Goal: Check status: Check status

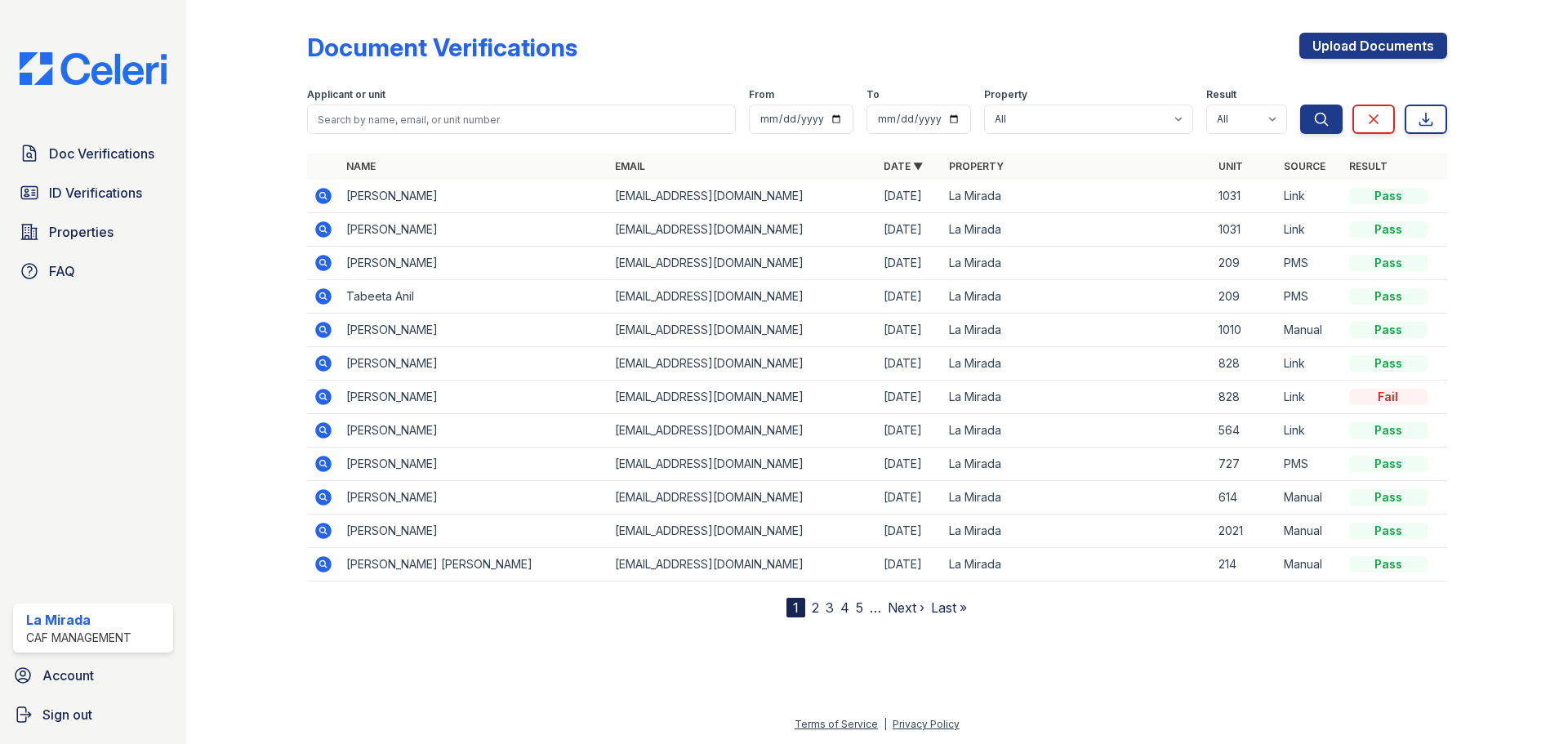
click at [328, 192] on icon at bounding box center [323, 195] width 16 height 16
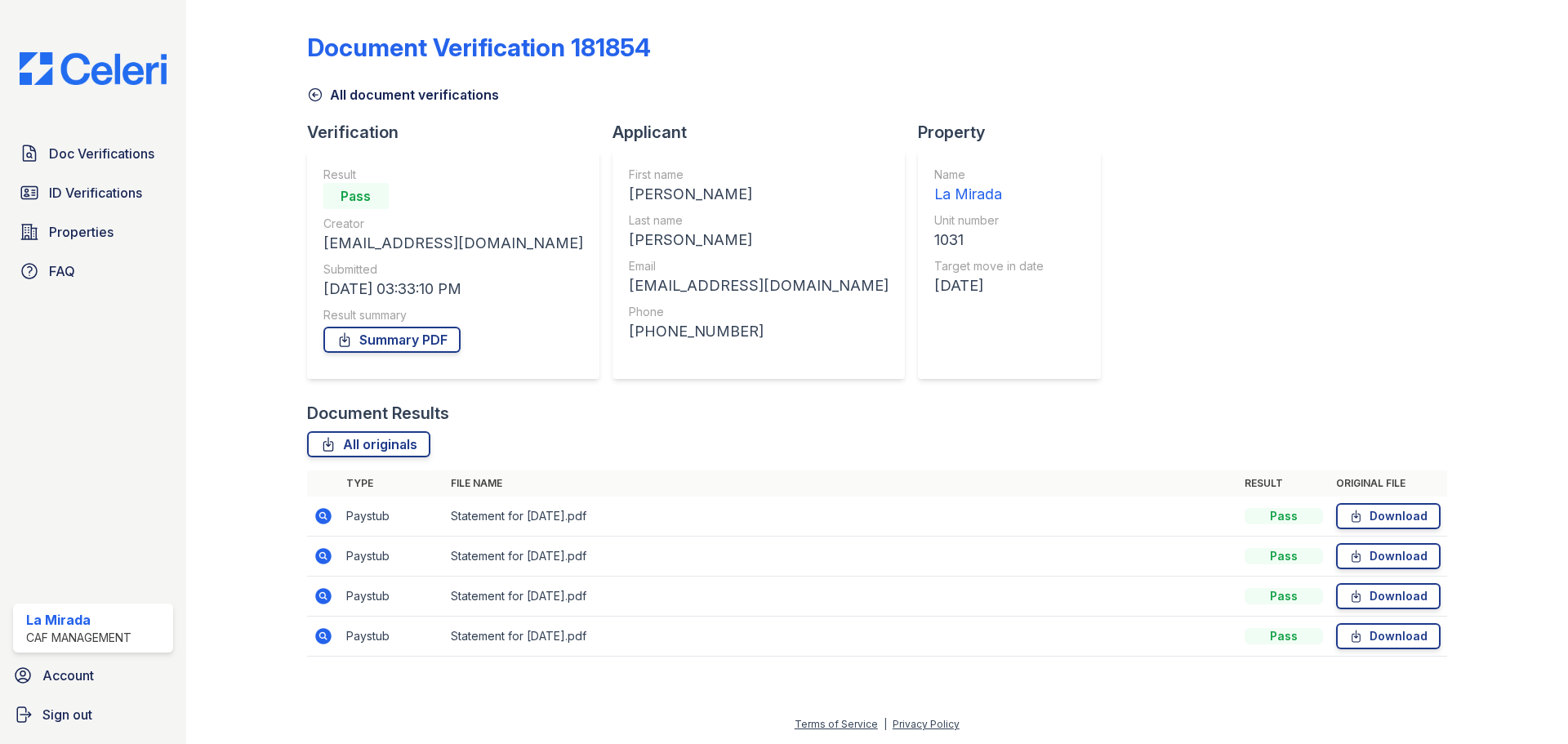
click at [394, 324] on div "Summary PDF" at bounding box center [453, 339] width 259 height 33
click at [399, 332] on link "Summary PDF" at bounding box center [391, 339] width 137 height 26
click at [42, 193] on link "ID Verifications" at bounding box center [93, 192] width 160 height 33
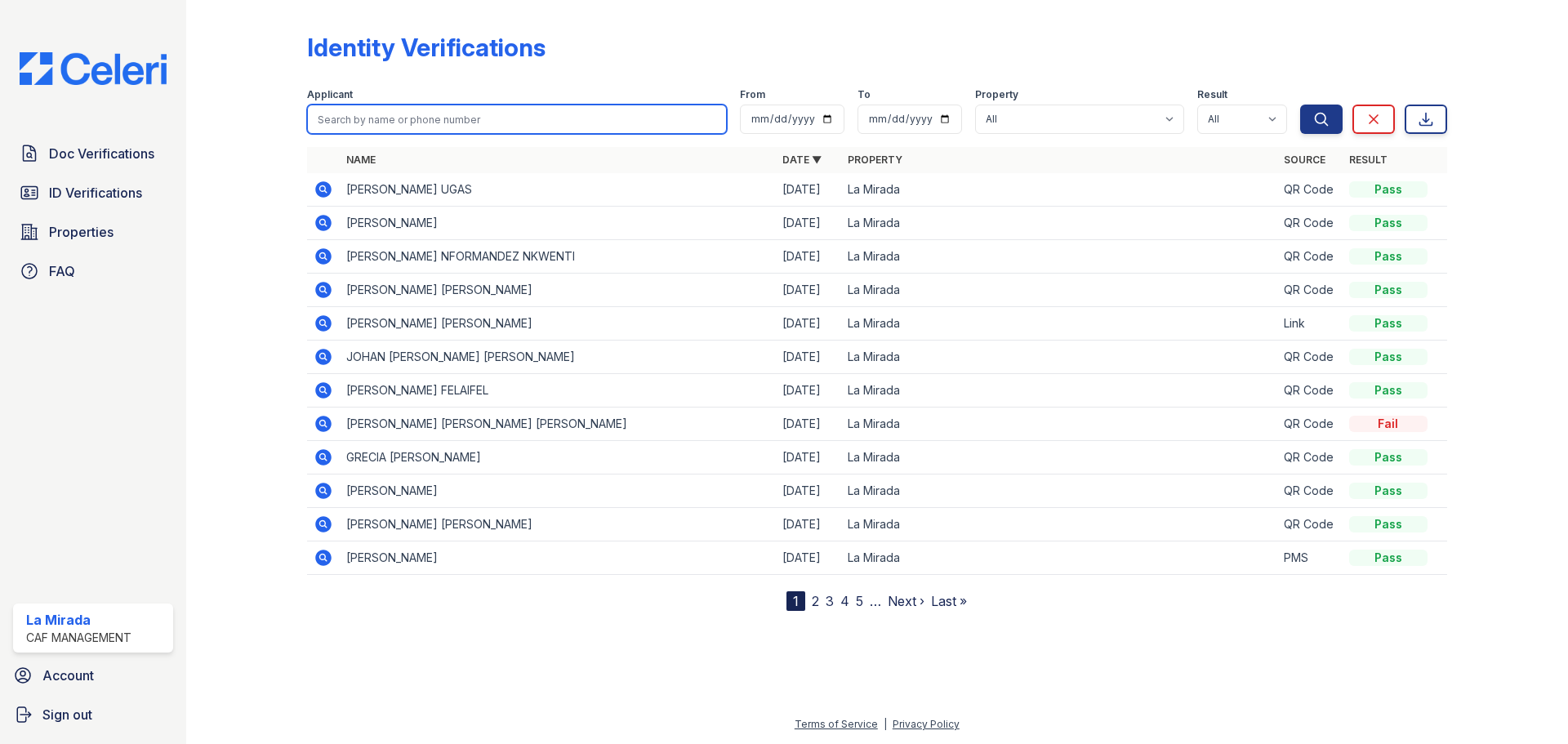
click at [491, 120] on input "search" at bounding box center [517, 119] width 420 height 30
type input "ethan"
click at [1300, 104] on button "Search" at bounding box center [1321, 119] width 42 height 30
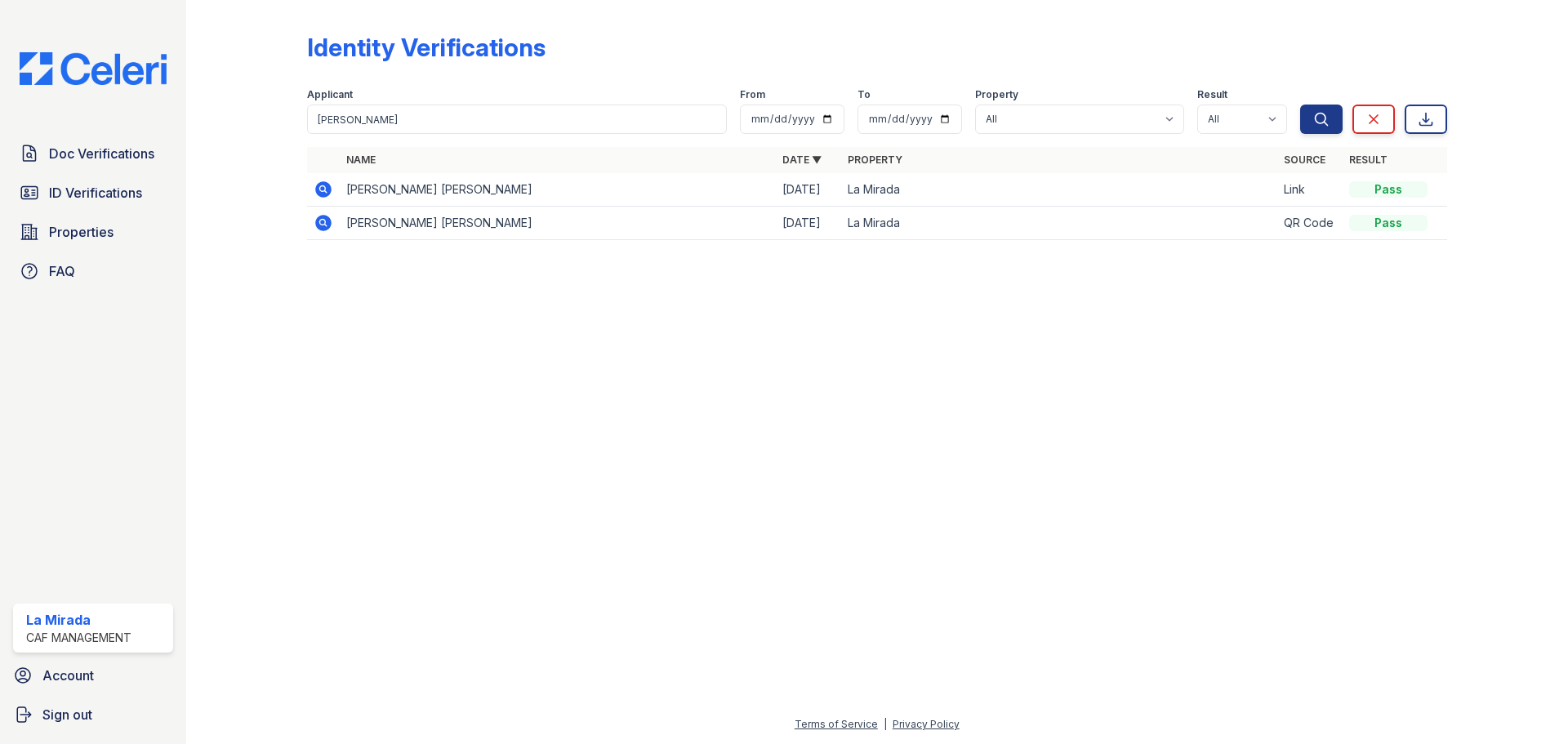
click at [327, 184] on icon at bounding box center [323, 189] width 16 height 16
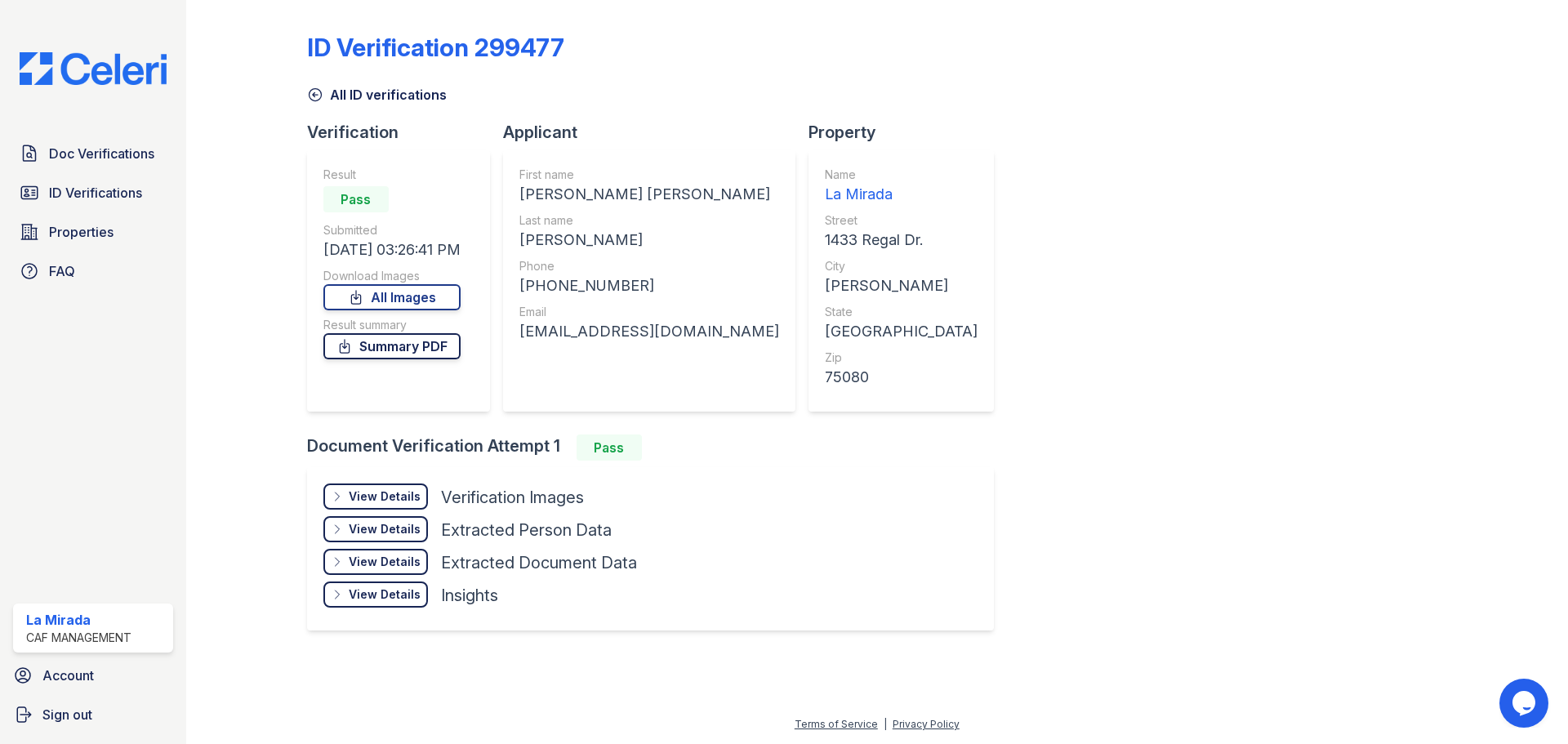
click at [422, 349] on link "Summary PDF" at bounding box center [391, 345] width 137 height 26
click at [453, 295] on link "All Images" at bounding box center [391, 296] width 137 height 26
click at [144, 148] on span "Doc Verifications" at bounding box center [101, 153] width 105 height 19
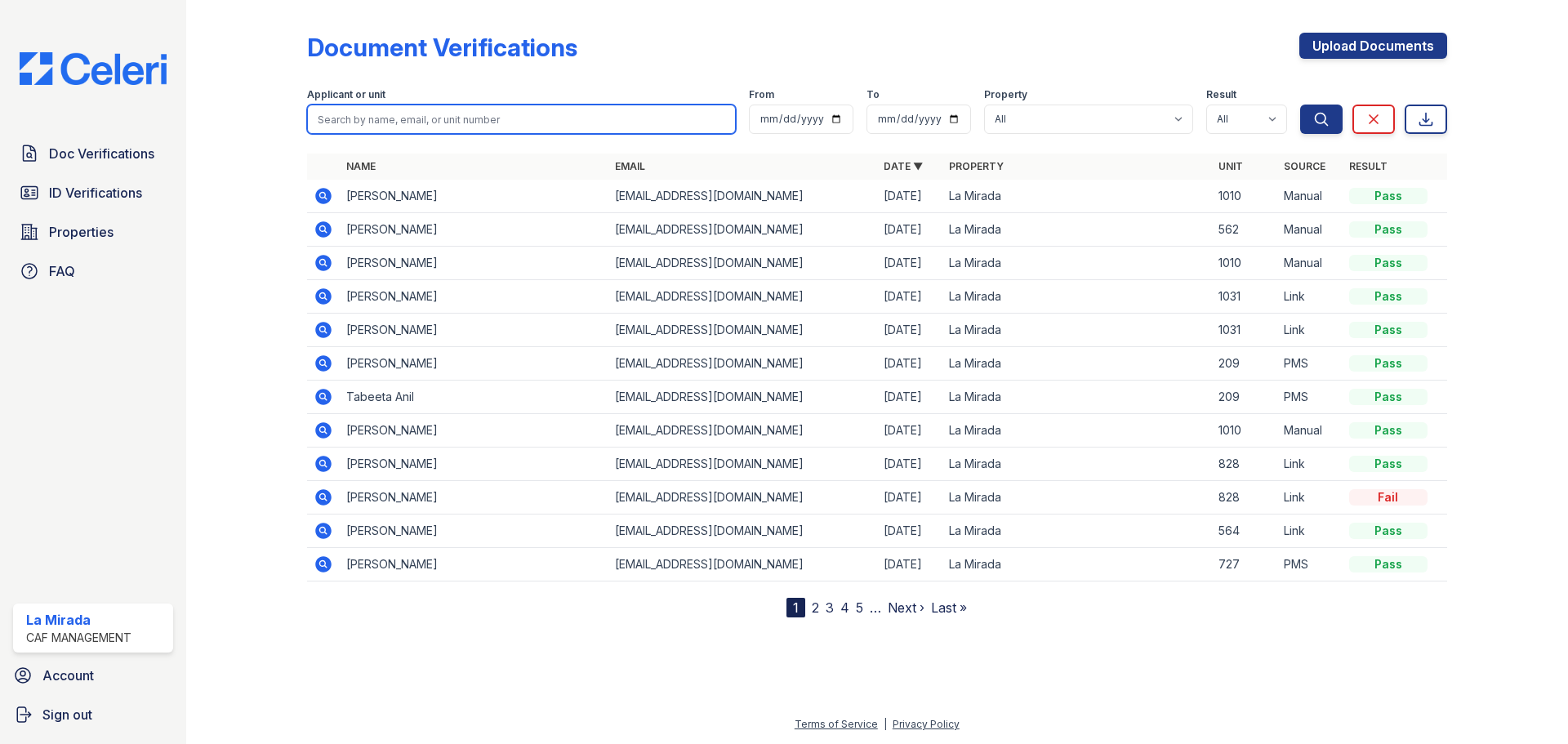
click at [374, 117] on input "search" at bounding box center [521, 119] width 429 height 30
click at [321, 332] on icon at bounding box center [323, 329] width 16 height 16
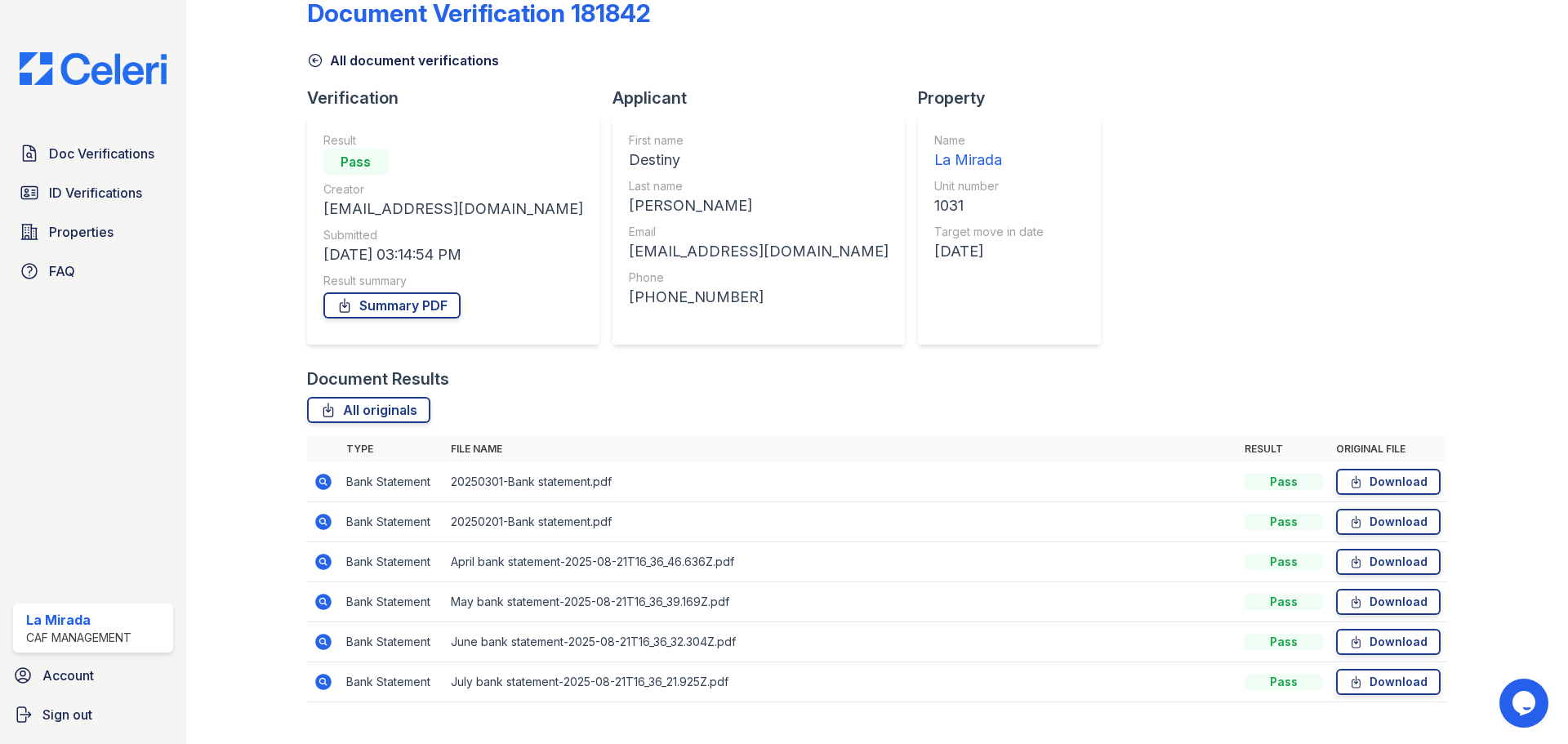
scroll to position [64, 0]
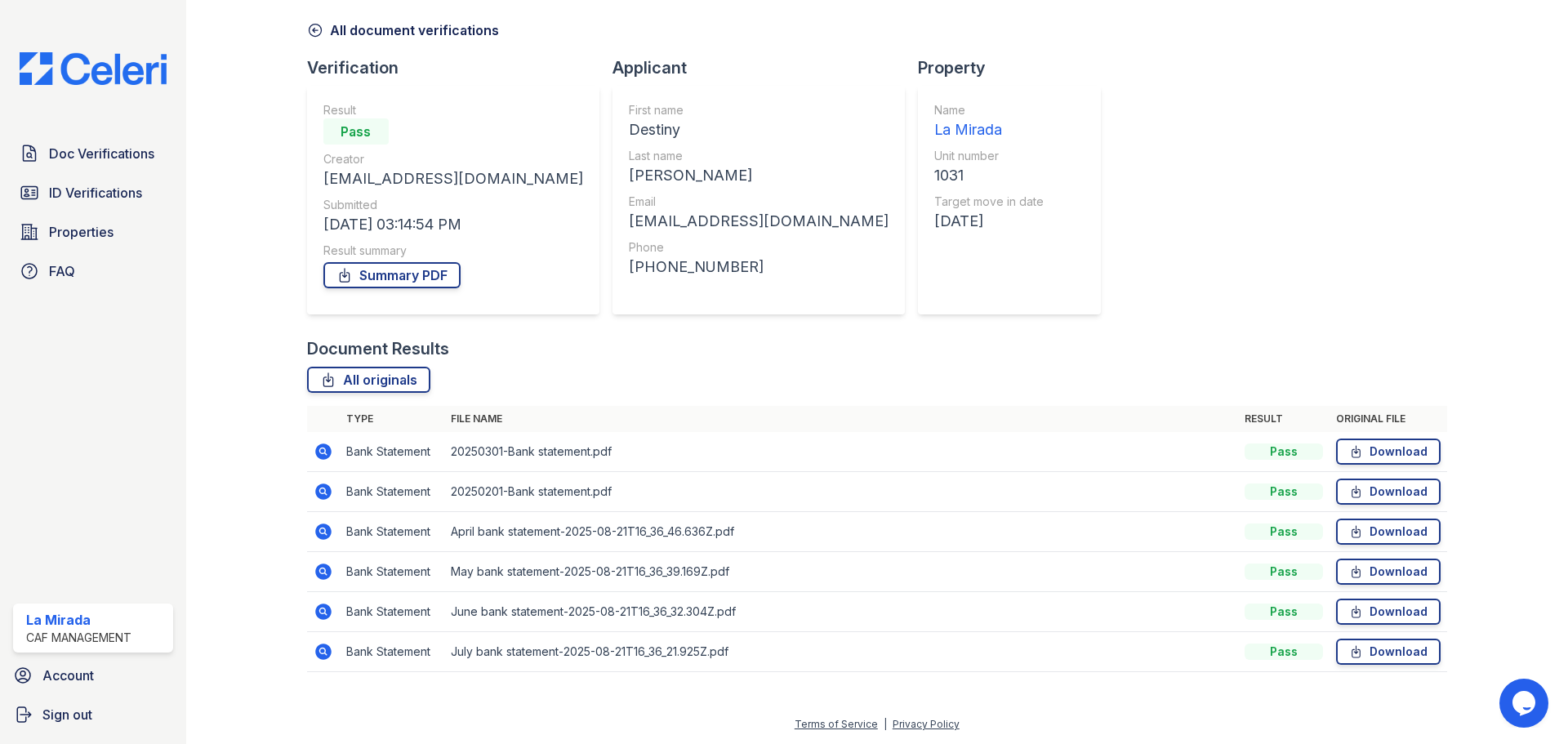
click at [325, 492] on icon at bounding box center [323, 491] width 16 height 16
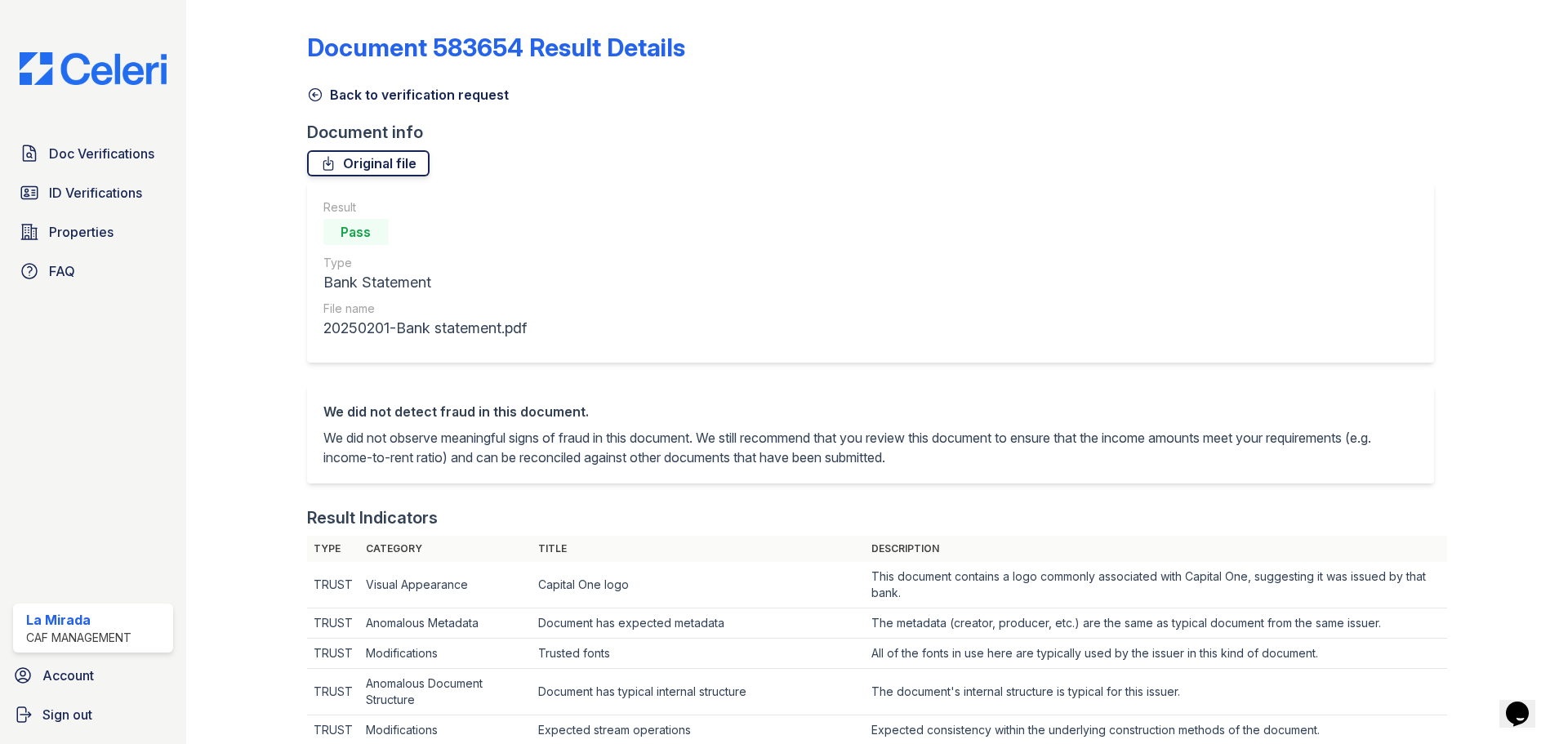
click at [371, 168] on link "Original file" at bounding box center [368, 163] width 122 height 26
click at [316, 94] on icon at bounding box center [315, 94] width 16 height 16
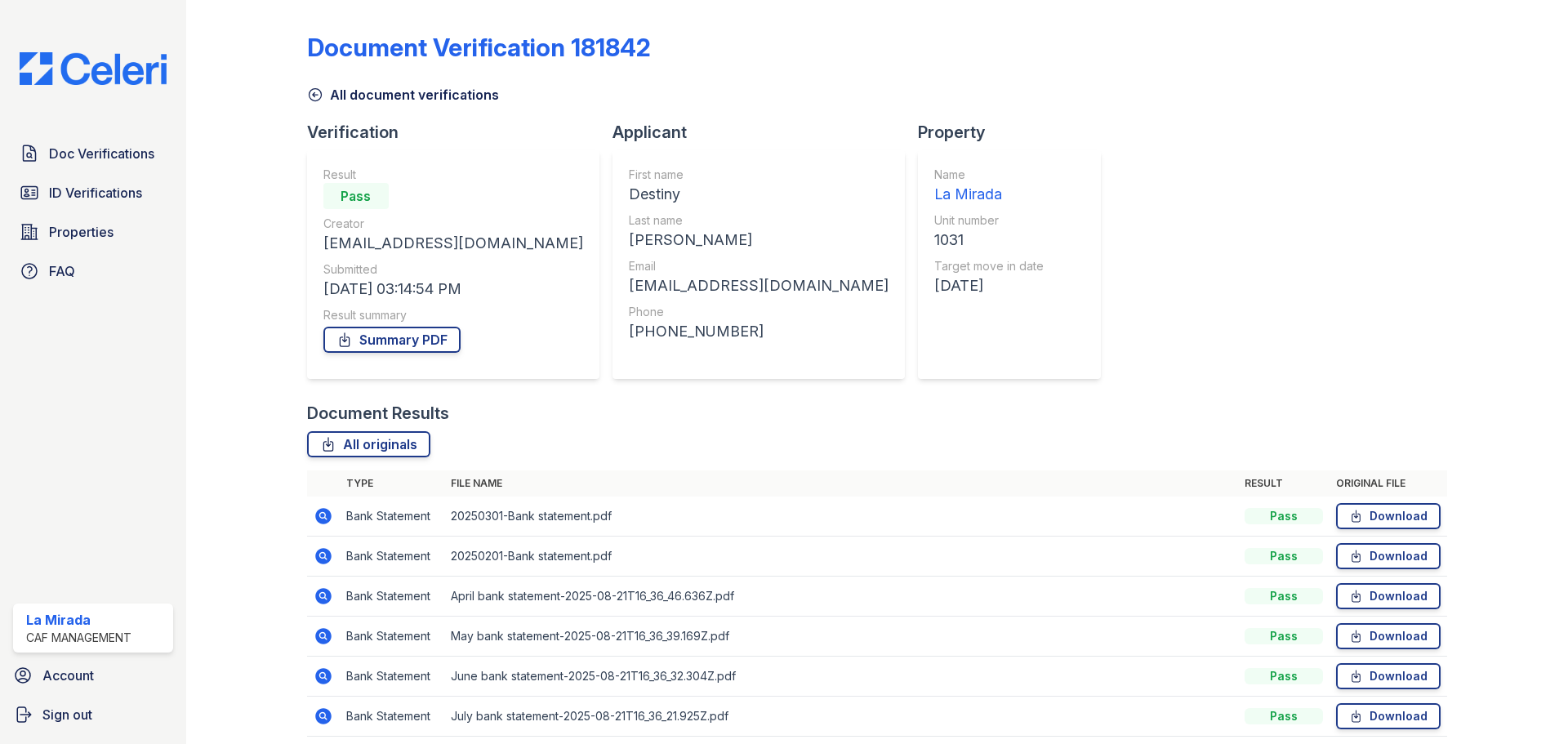
click at [564, 520] on td "20250301-Bank statement.pdf" at bounding box center [841, 516] width 794 height 40
click at [461, 522] on td "20250301-Bank statement.pdf" at bounding box center [841, 516] width 794 height 40
click at [324, 517] on icon at bounding box center [323, 515] width 19 height 19
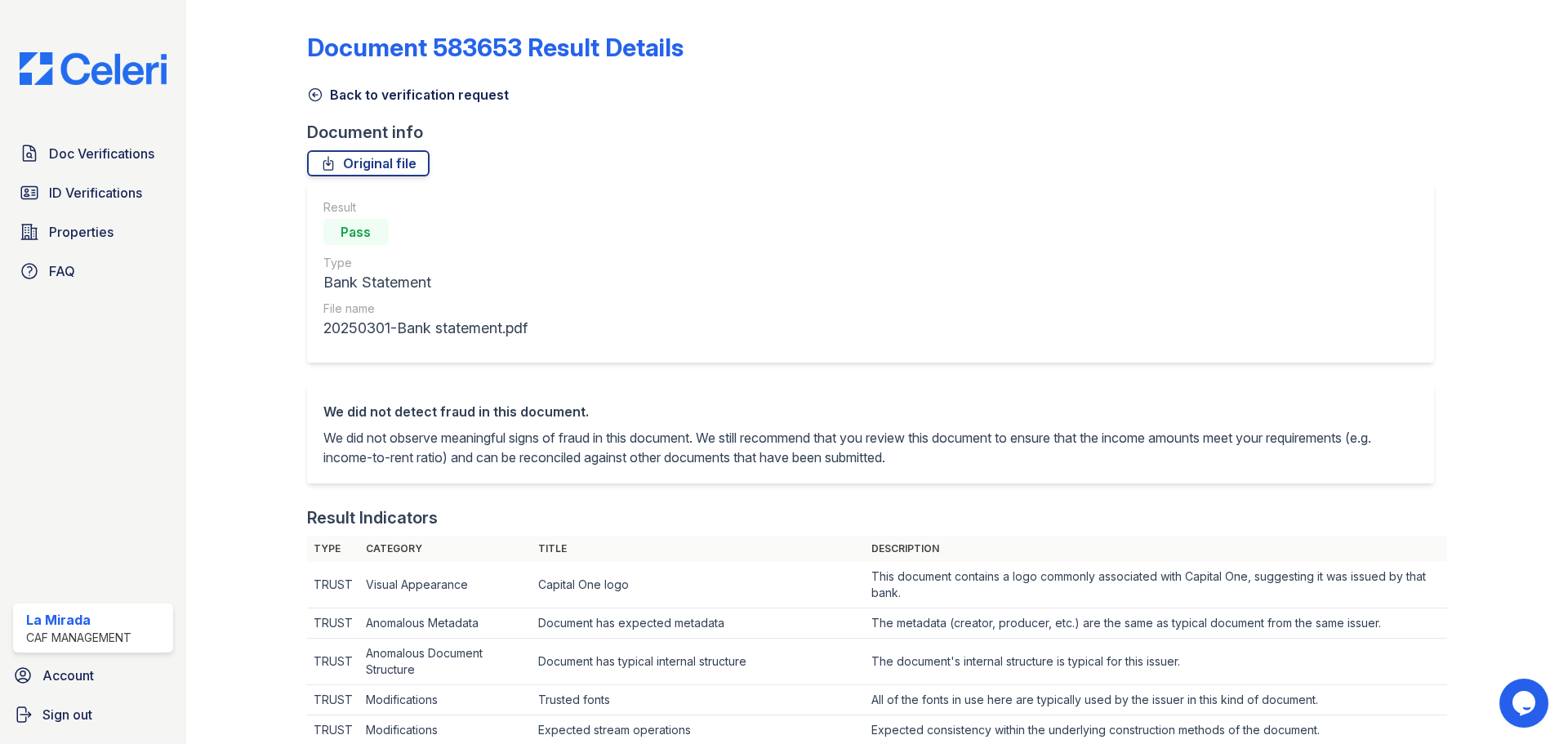
click at [395, 175] on link "Original file" at bounding box center [368, 163] width 122 height 26
click at [310, 93] on icon at bounding box center [315, 94] width 16 height 16
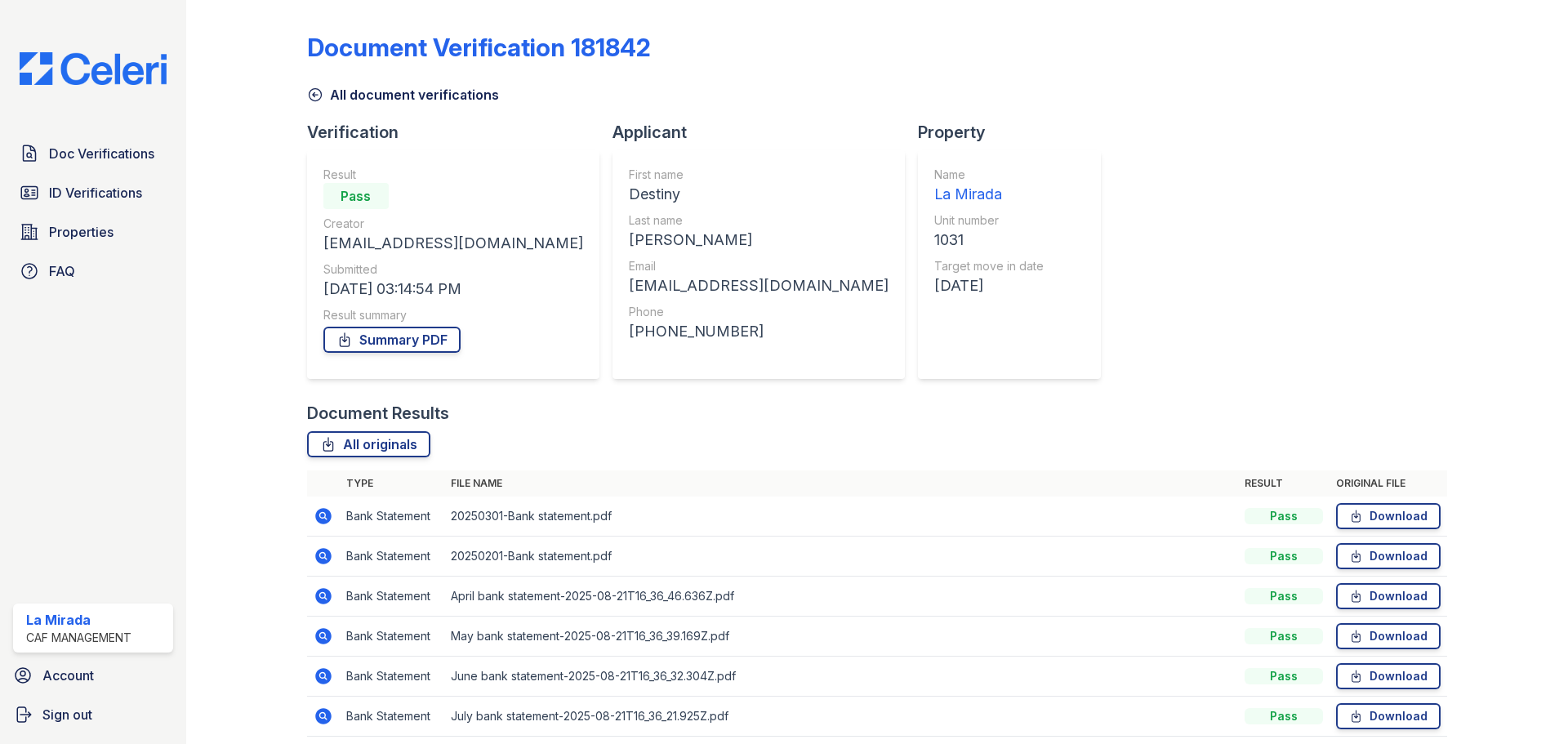
click at [313, 92] on icon at bounding box center [315, 94] width 16 height 16
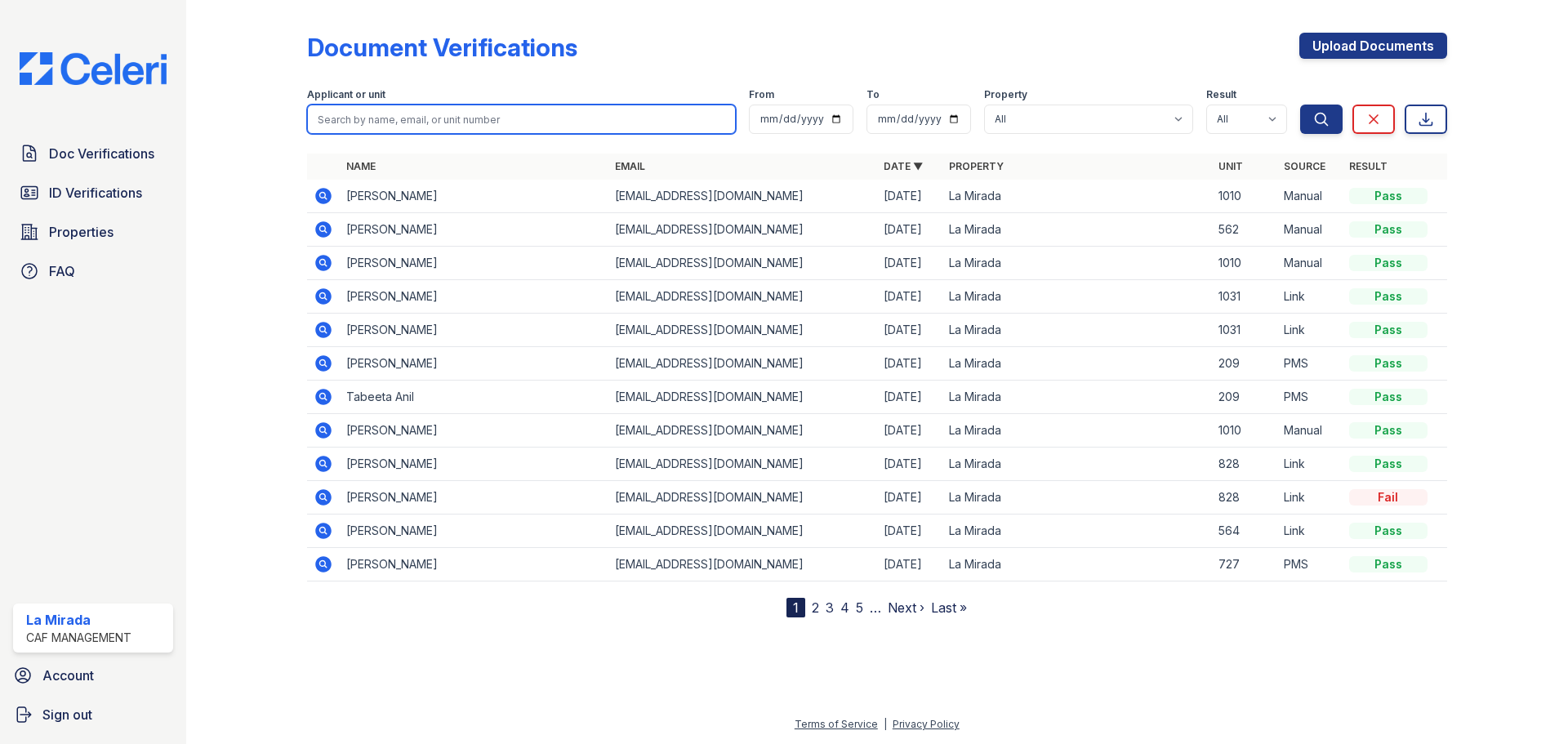
click at [460, 116] on input "search" at bounding box center [521, 119] width 429 height 30
type input "tiffany"
click at [1300, 104] on button "Search" at bounding box center [1321, 119] width 42 height 30
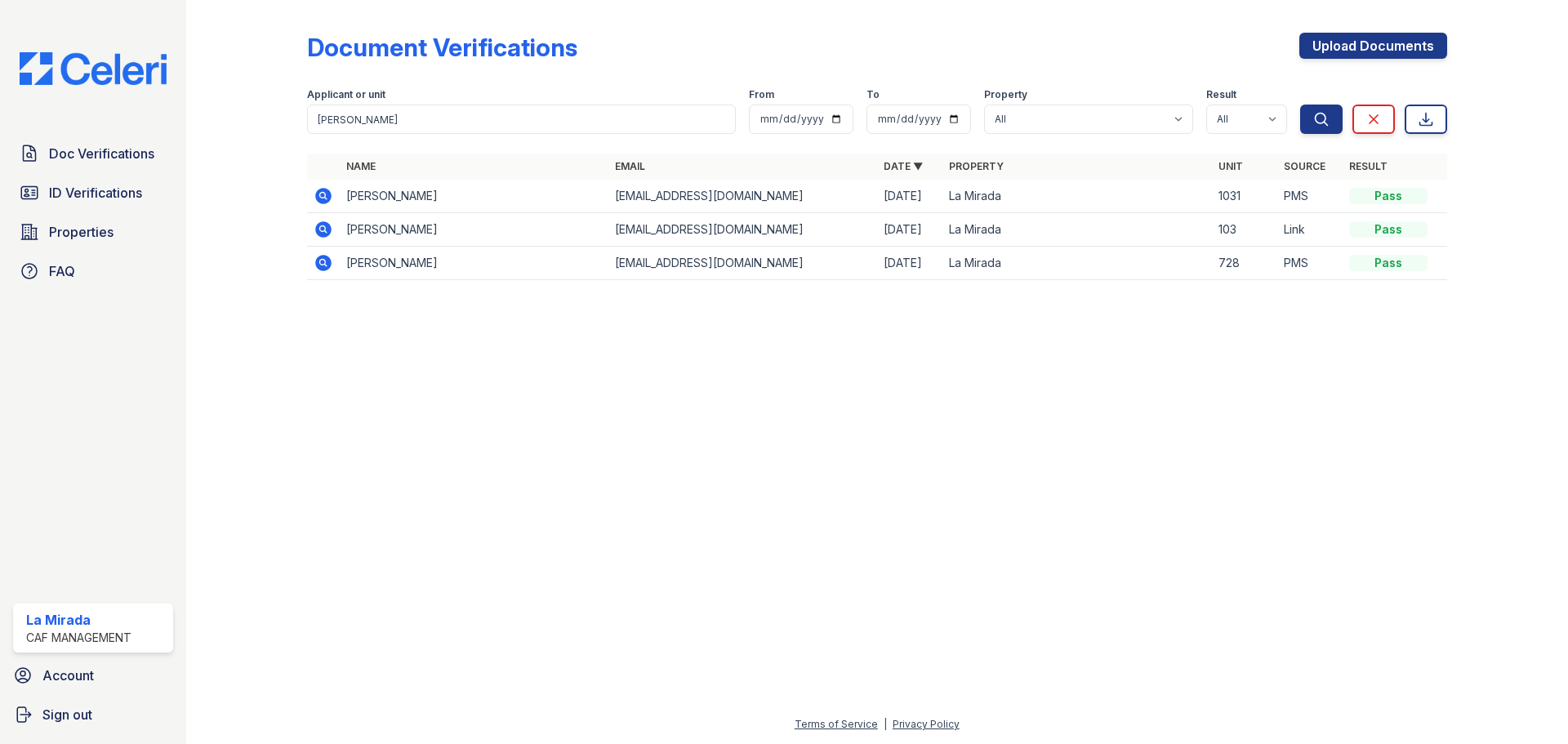
click at [465, 192] on td "Tiffany Gonzalez" at bounding box center [474, 196] width 269 height 33
click at [320, 196] on icon at bounding box center [323, 196] width 19 height 19
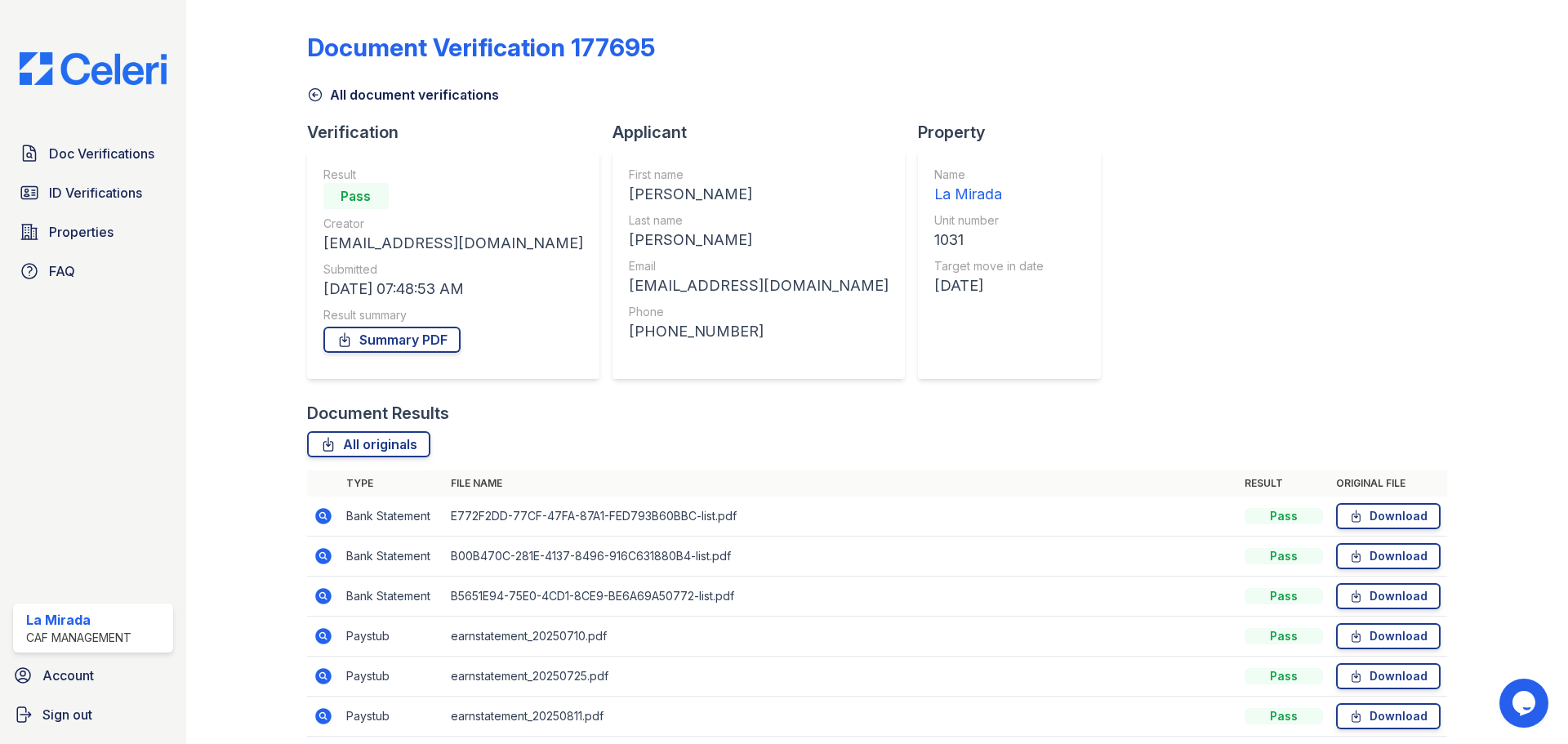
click at [316, 95] on icon at bounding box center [315, 95] width 12 height 12
